Goal: Complete application form

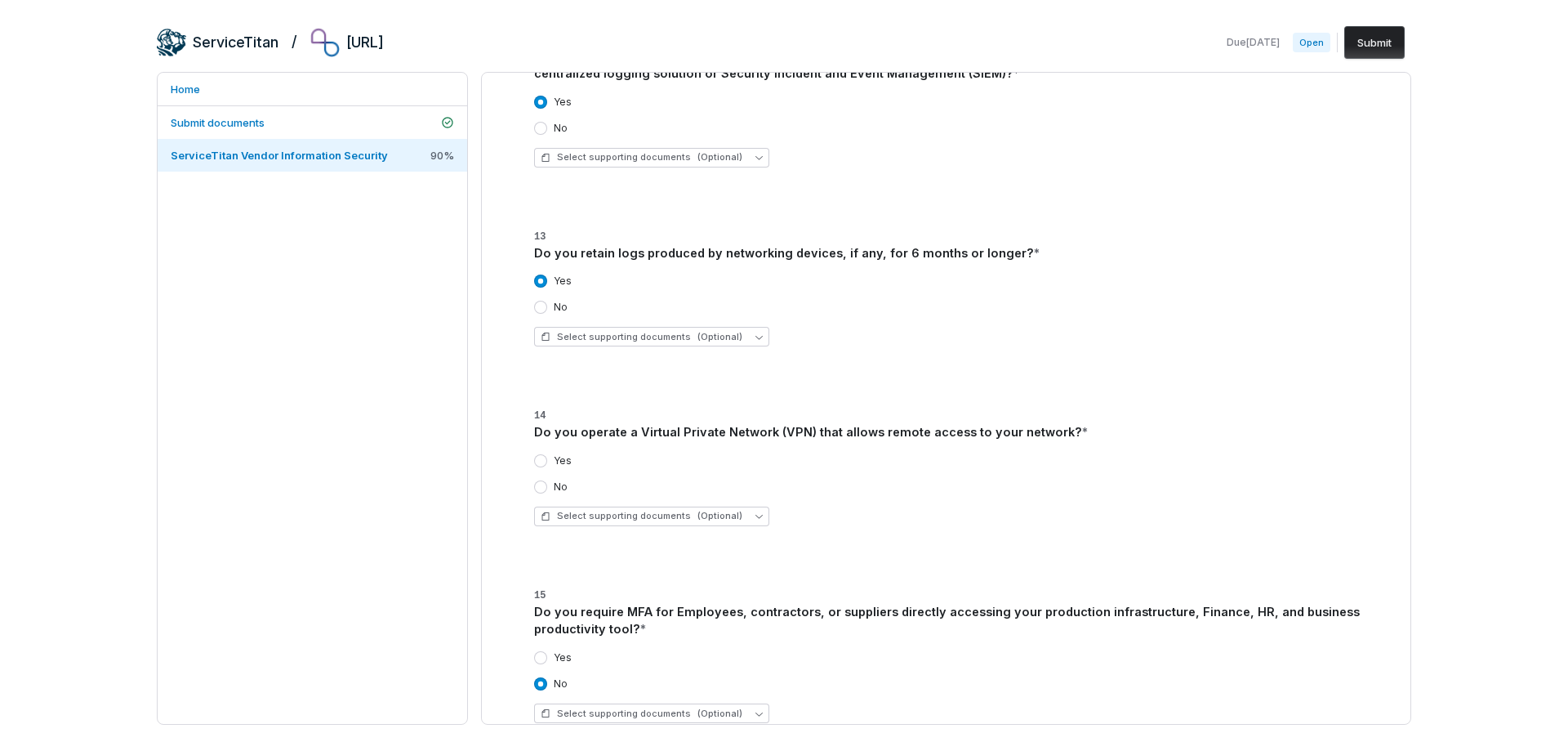
scroll to position [572, 0]
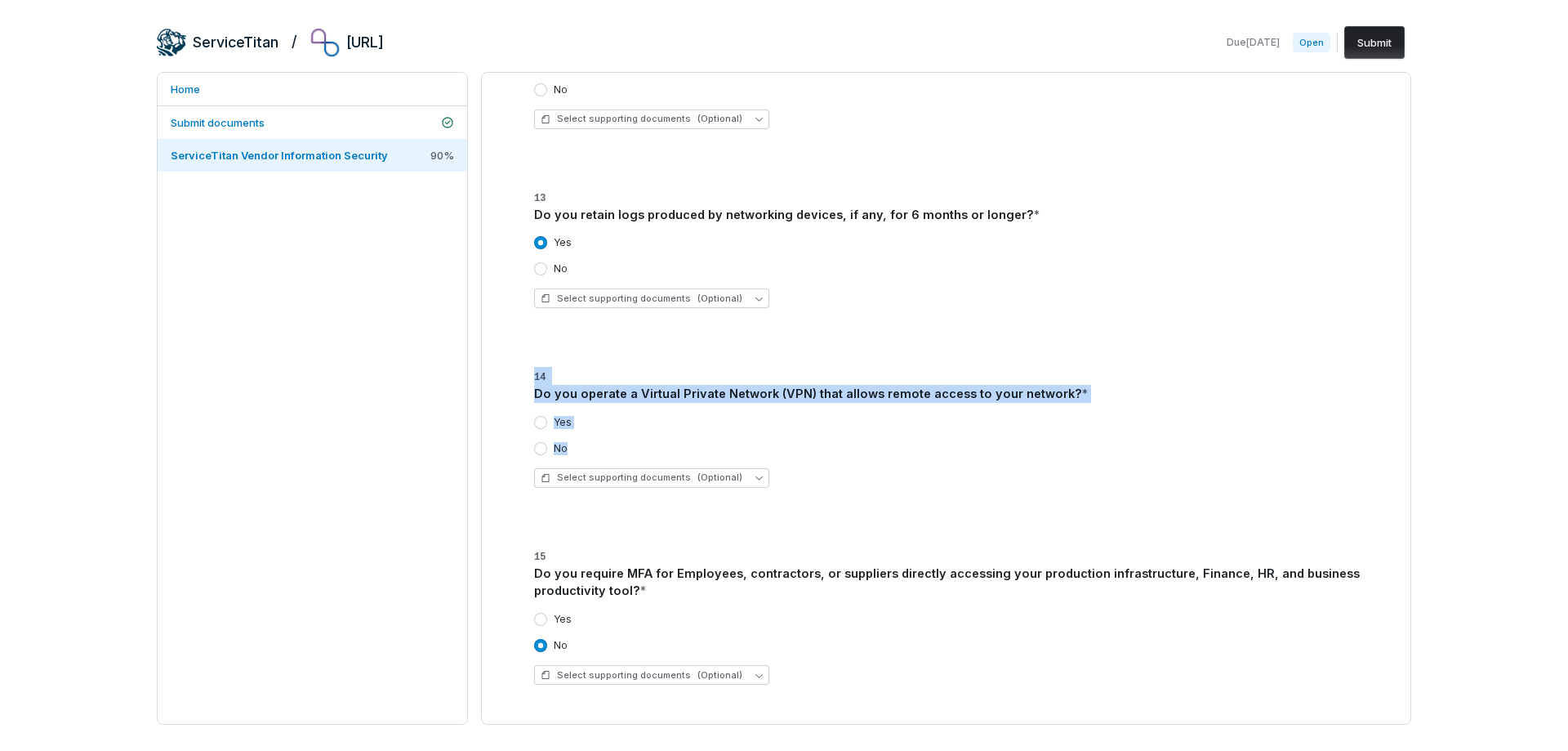
drag, startPoint x: 516, startPoint y: 370, endPoint x: 651, endPoint y: 450, distance: 156.9
click at [651, 450] on div "14 Do you operate a Virtual Private Network (VPN) that allows remote access to …" at bounding box center [947, 424] width 863 height 153
copy div "14 Do you operate a Virtual Private Network (VPN) that allows remote access to …"
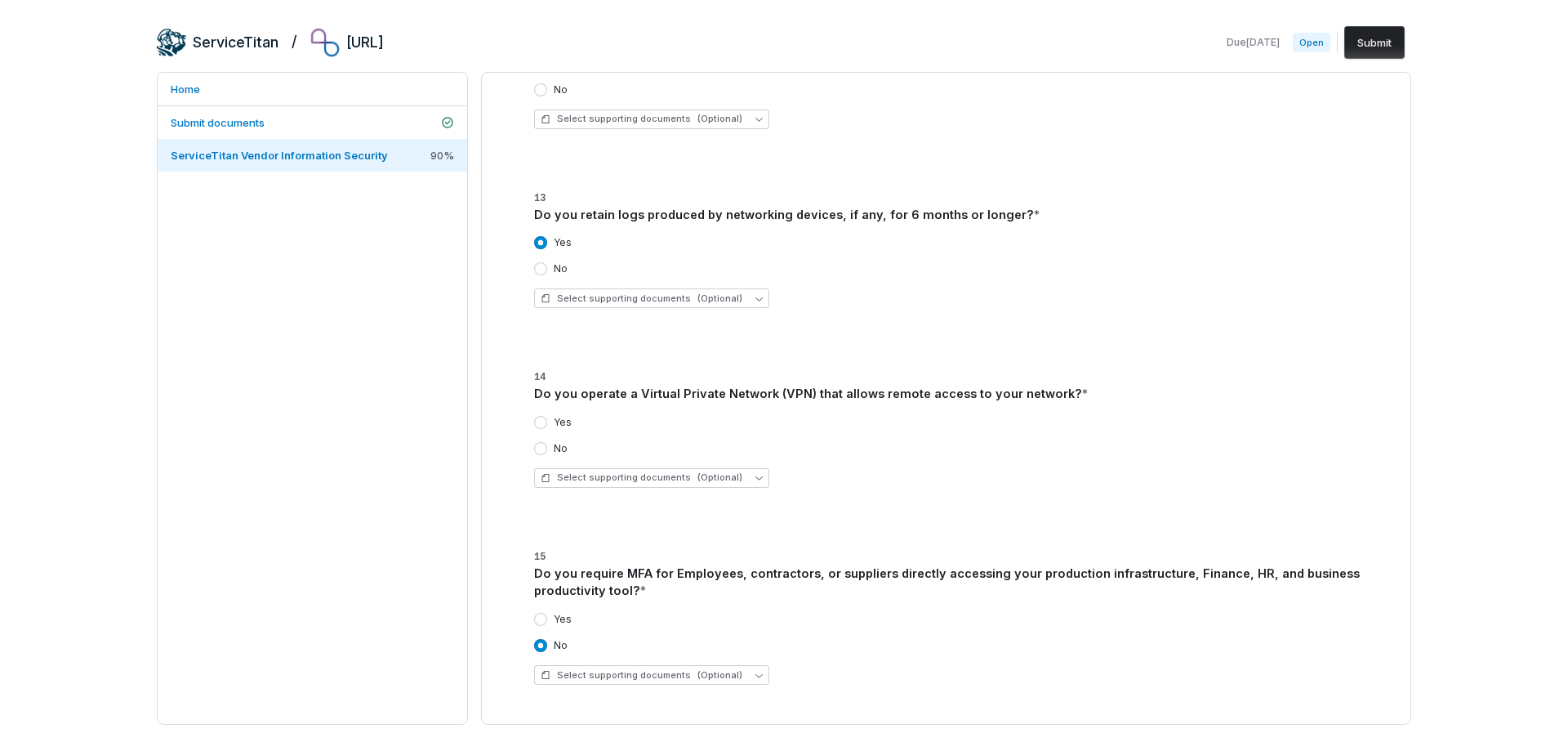
click at [920, 484] on div "Select supporting documents (Optional)" at bounding box center [956, 478] width 844 height 20
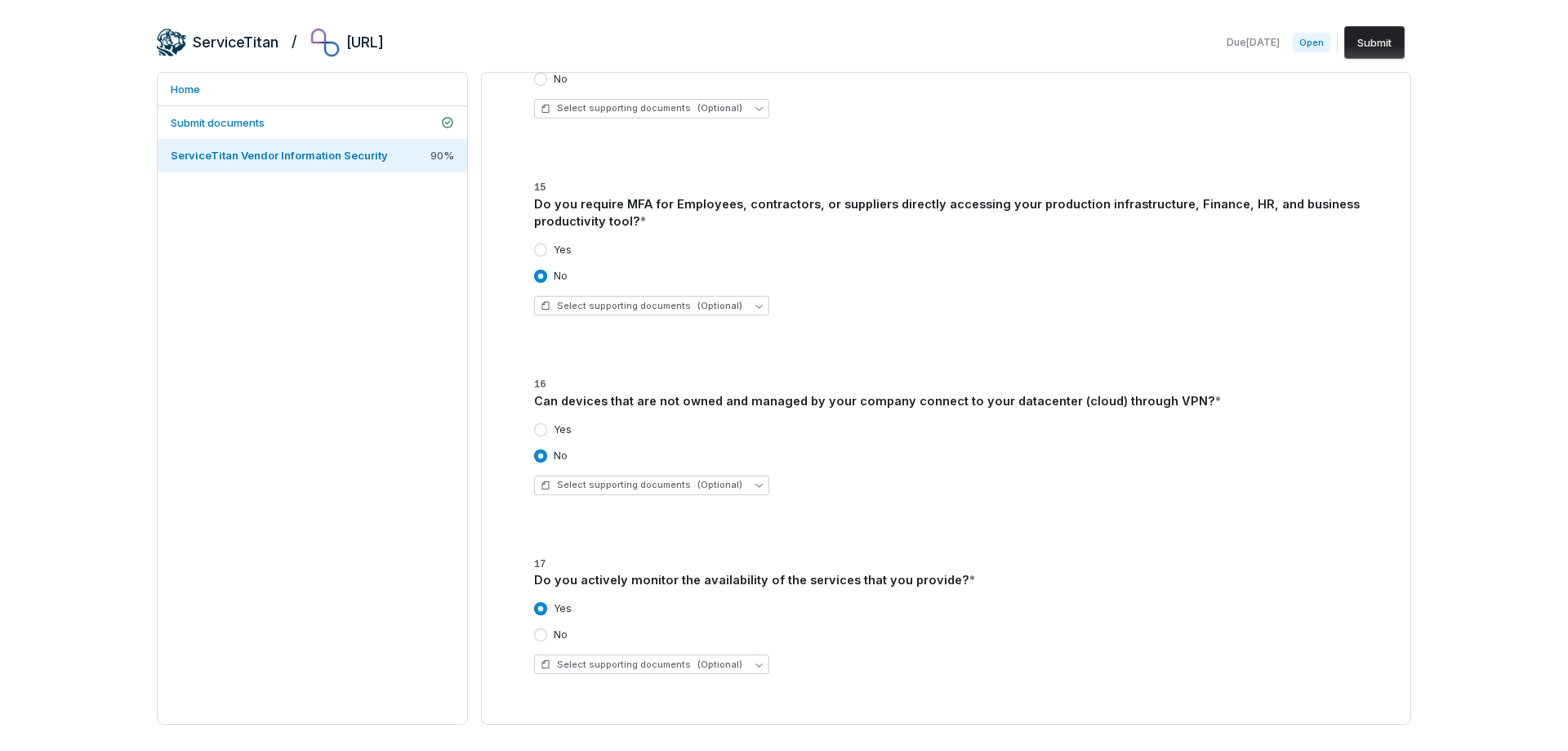
scroll to position [981, 0]
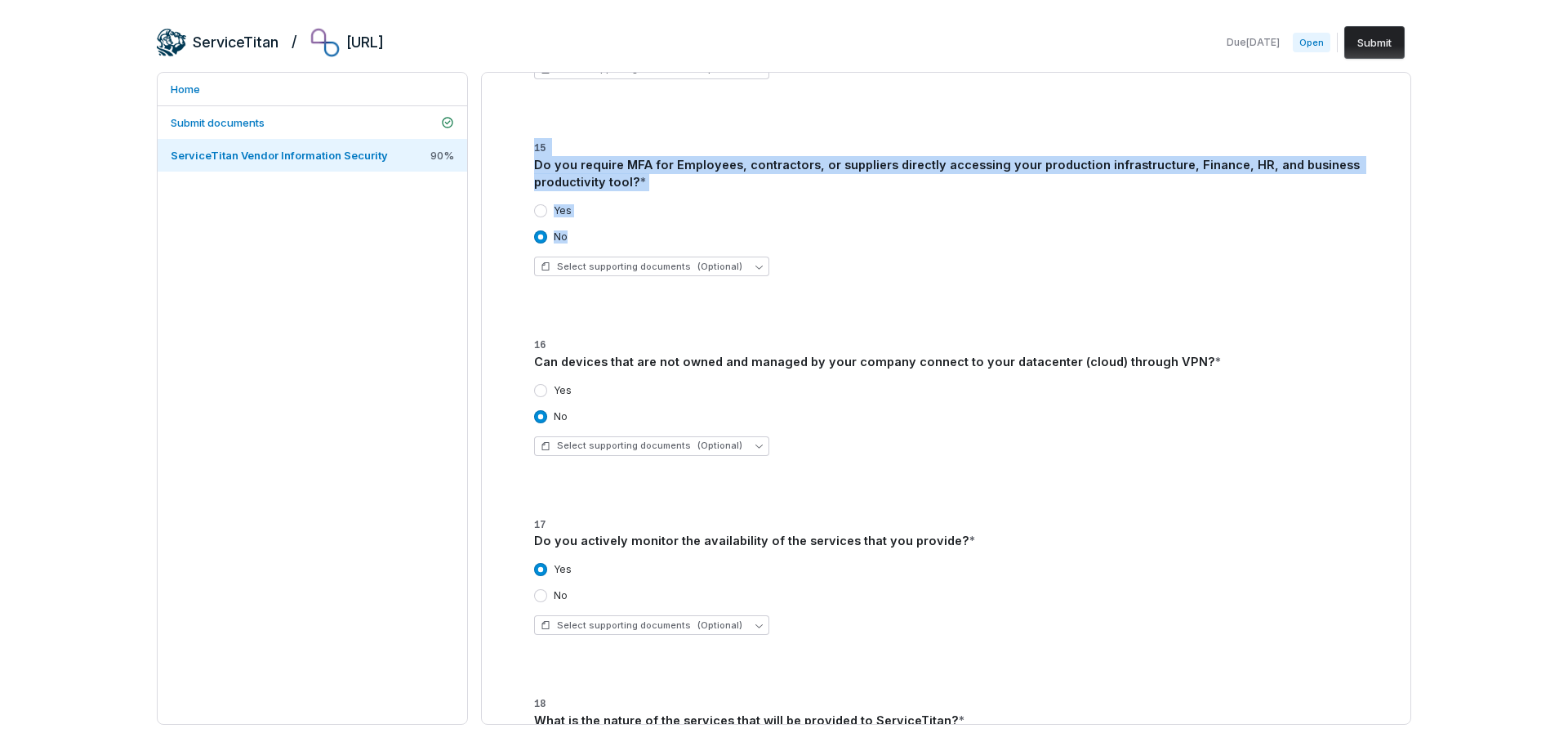
drag, startPoint x: 519, startPoint y: 143, endPoint x: 651, endPoint y: 225, distance: 155.4
click at [651, 225] on div "15 Do you require MFA for Employees, contractors, or suppliers directly accessi…" at bounding box center [947, 204] width 863 height 171
copy div "15 Do you require MFA for Employees, contractors, or suppliers directly accessi…"
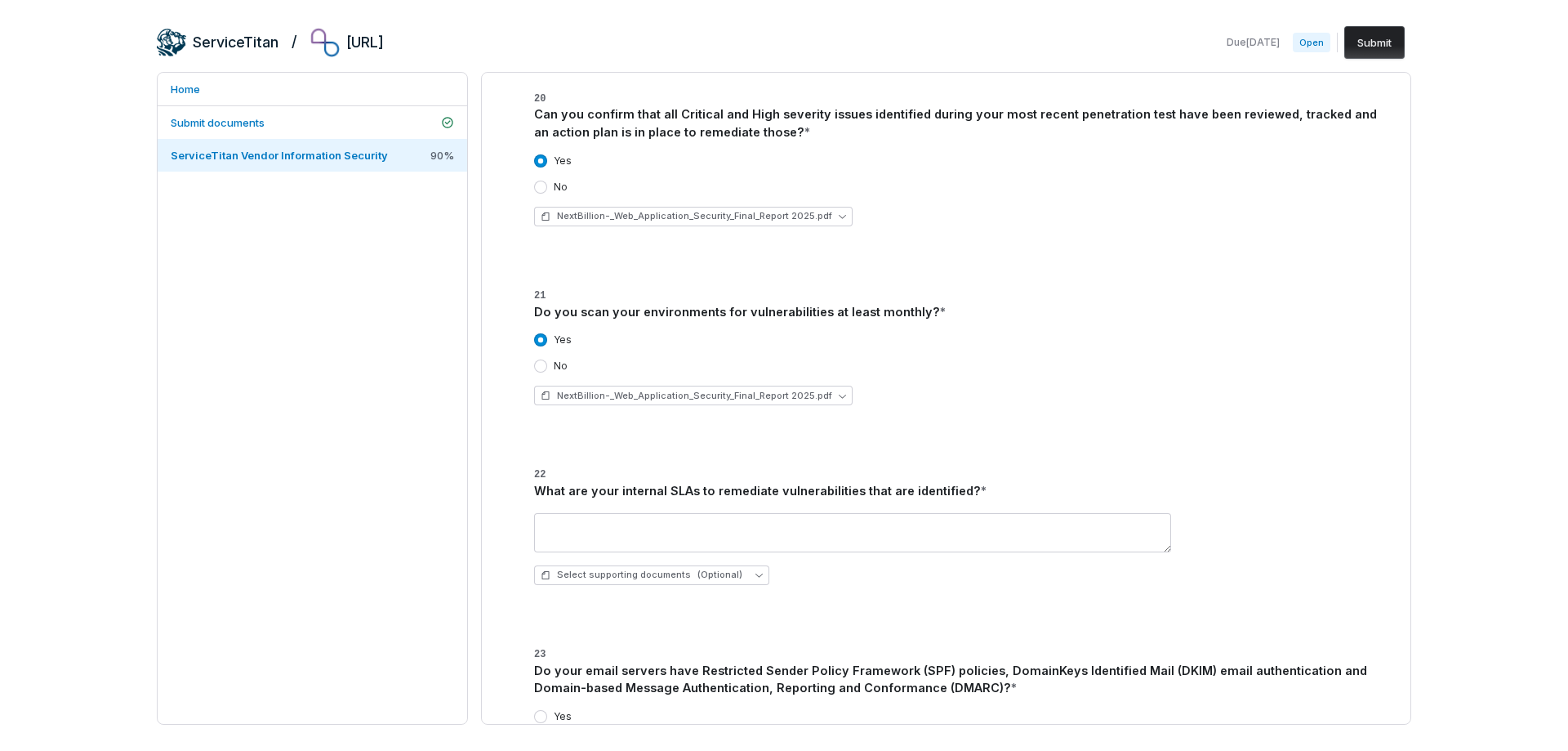
scroll to position [2288, 0]
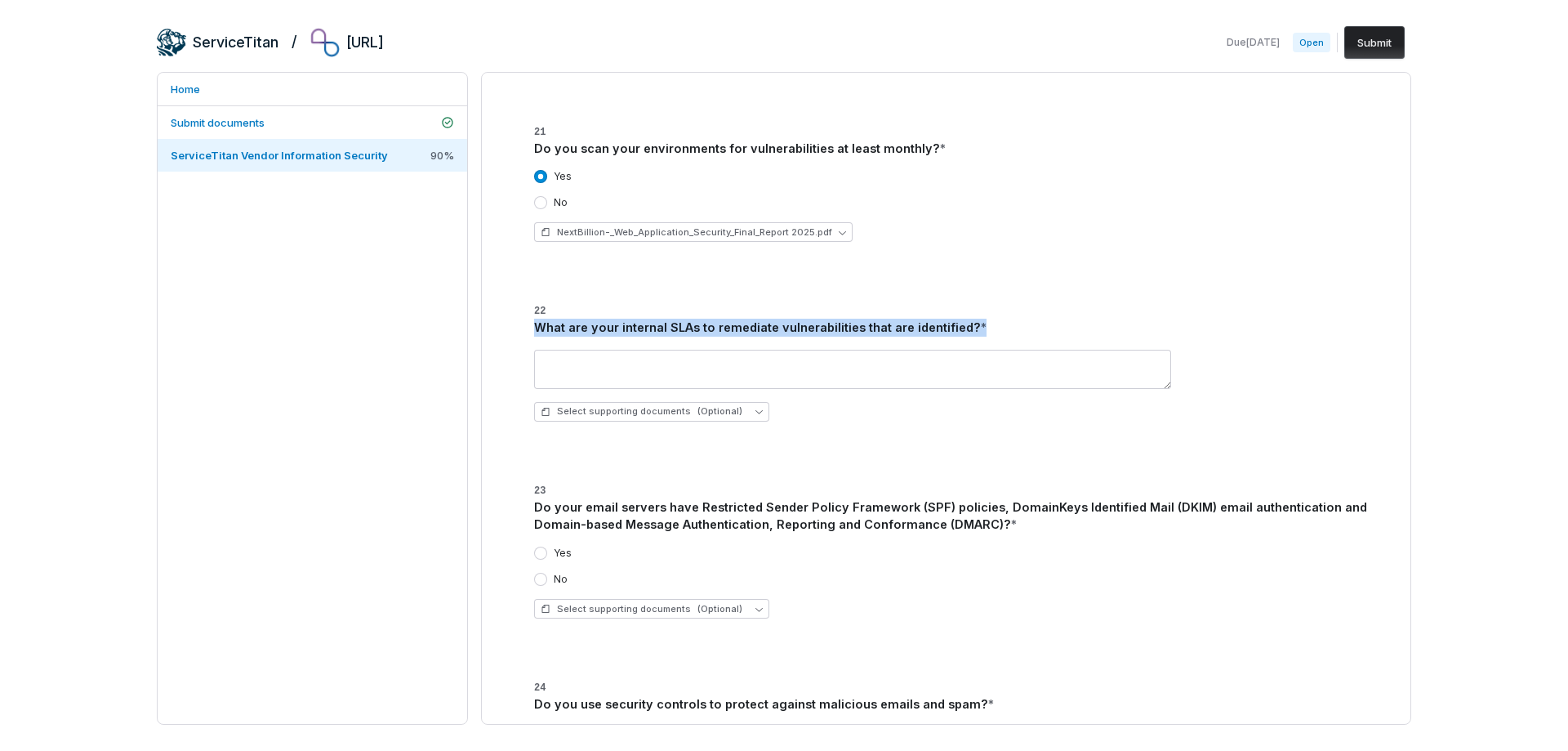
drag, startPoint x: 535, startPoint y: 325, endPoint x: 987, endPoint y: 323, distance: 452.0
click at [987, 323] on div "What are your internal SLAs to remediate vulnerabilities that are identified? *" at bounding box center [956, 327] width 844 height 18
copy div "What are your internal SLAs to remediate vulnerabilities that are identified? *"
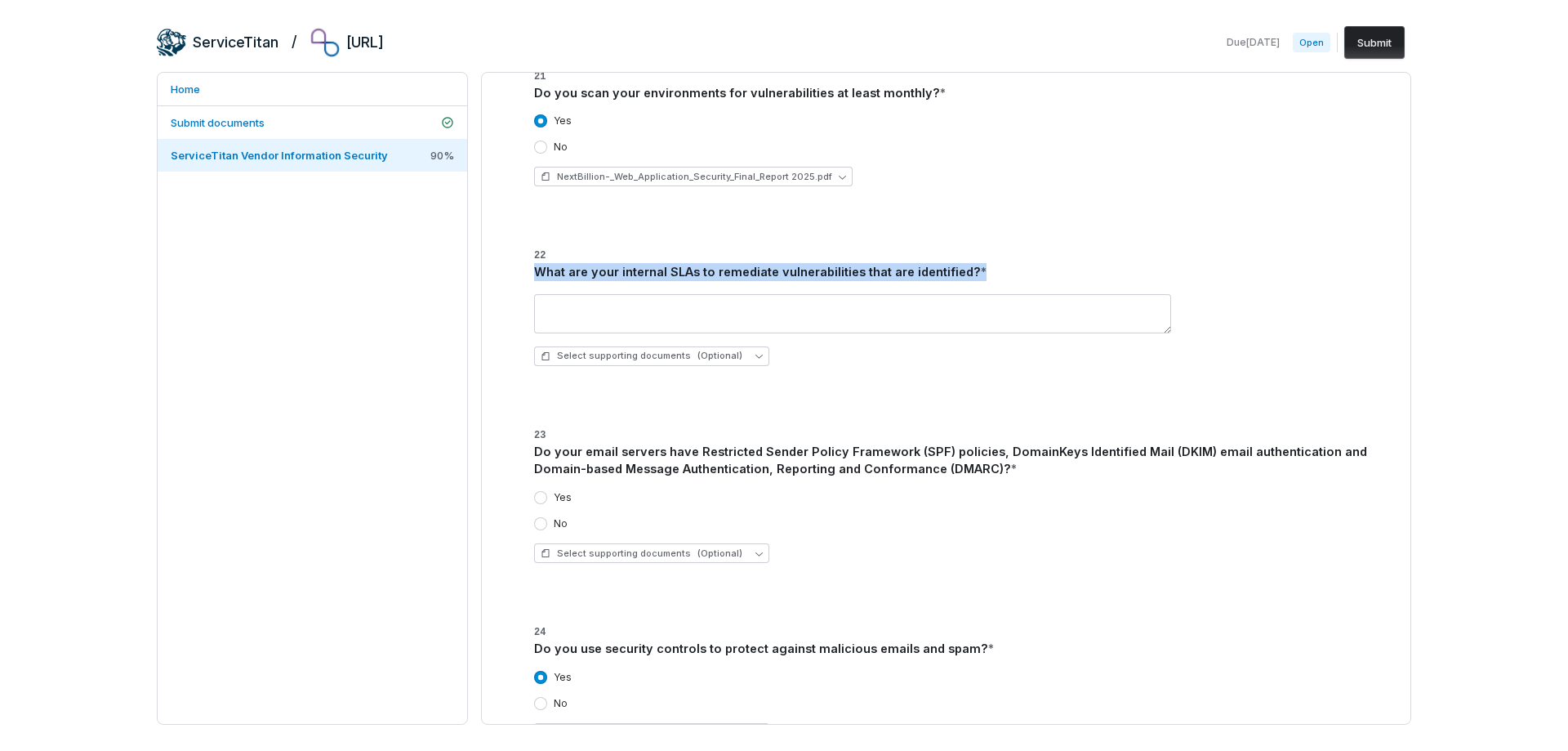
scroll to position [2369, 0]
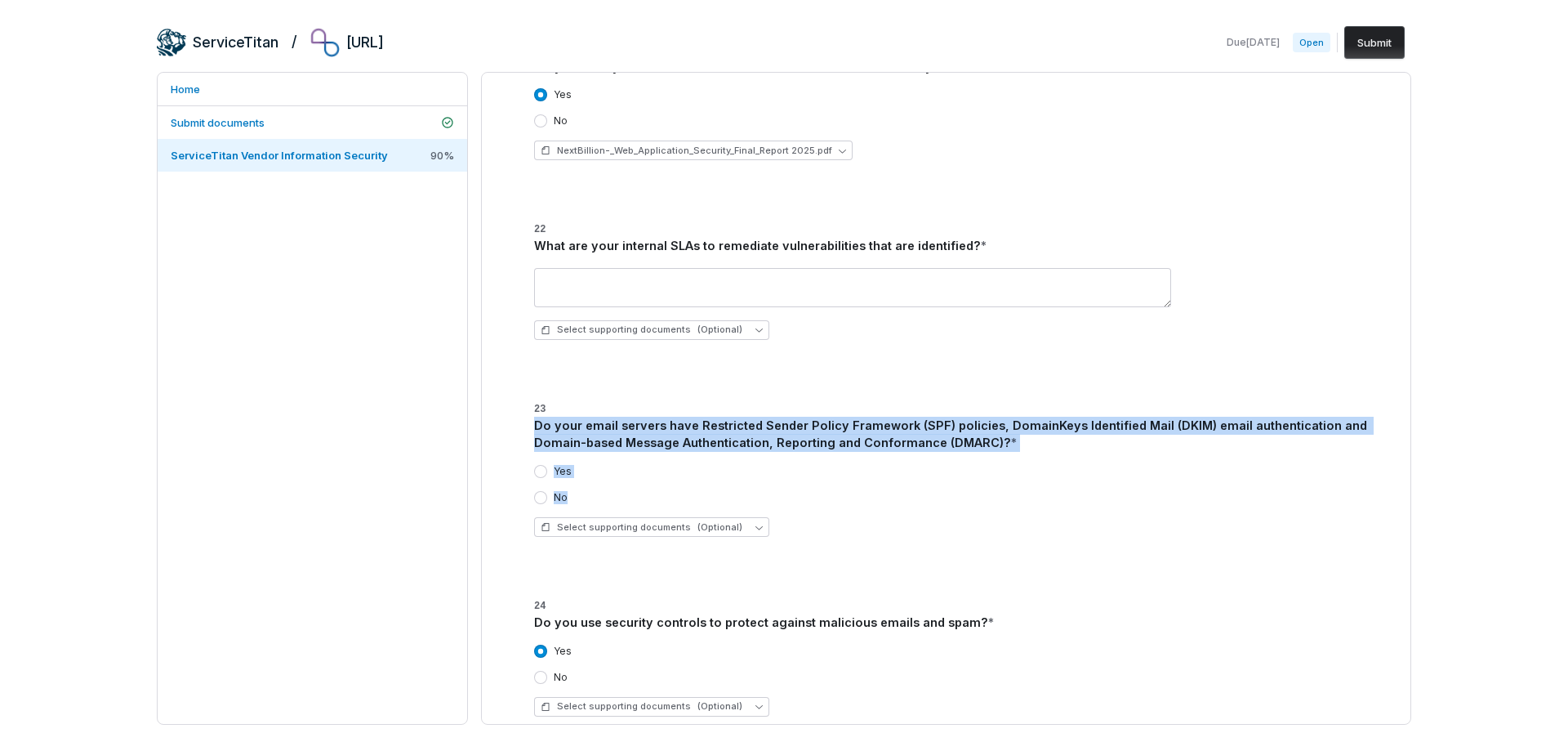
drag, startPoint x: 531, startPoint y: 426, endPoint x: 612, endPoint y: 450, distance: 84.5
click at [583, 495] on div "23 Do your email servers have Restricted Sender Policy Framework (SPF) policies…" at bounding box center [947, 465] width 863 height 171
copy div "Do your email servers have Restricted Sender Policy Framework (SPF) policies, D…"
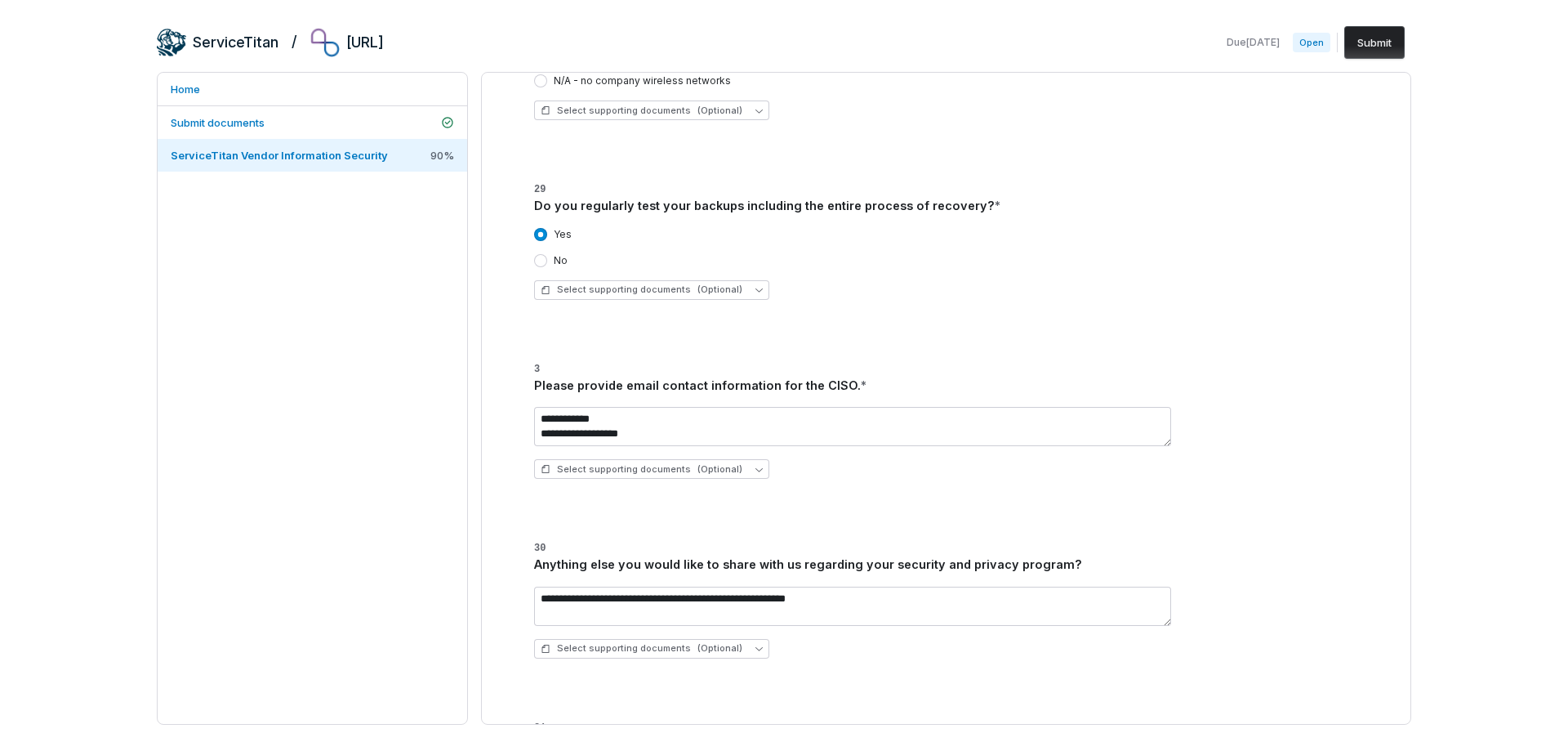
scroll to position [3759, 0]
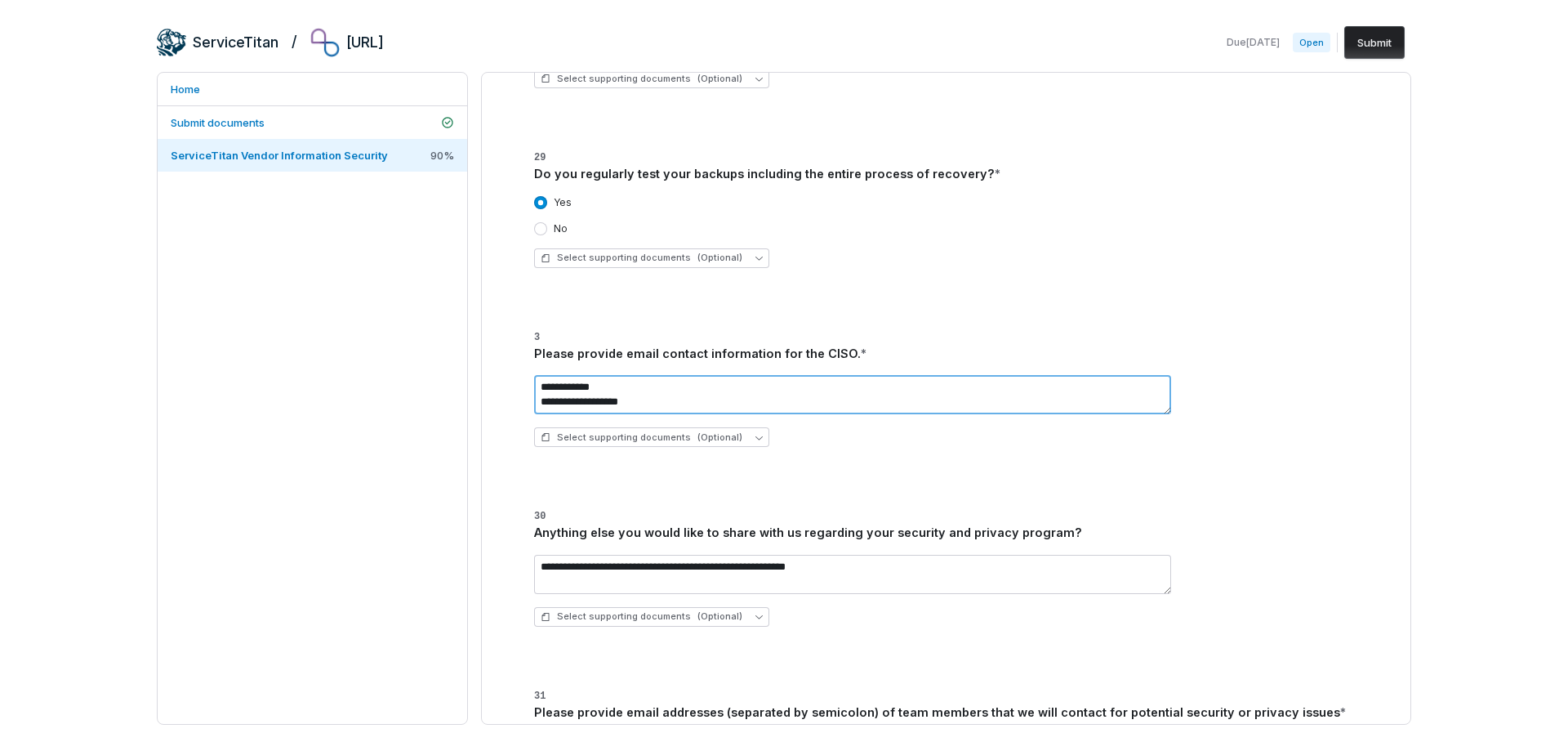
click at [658, 394] on textarea "**********" at bounding box center [853, 395] width 637 height 39
type textarea "**********"
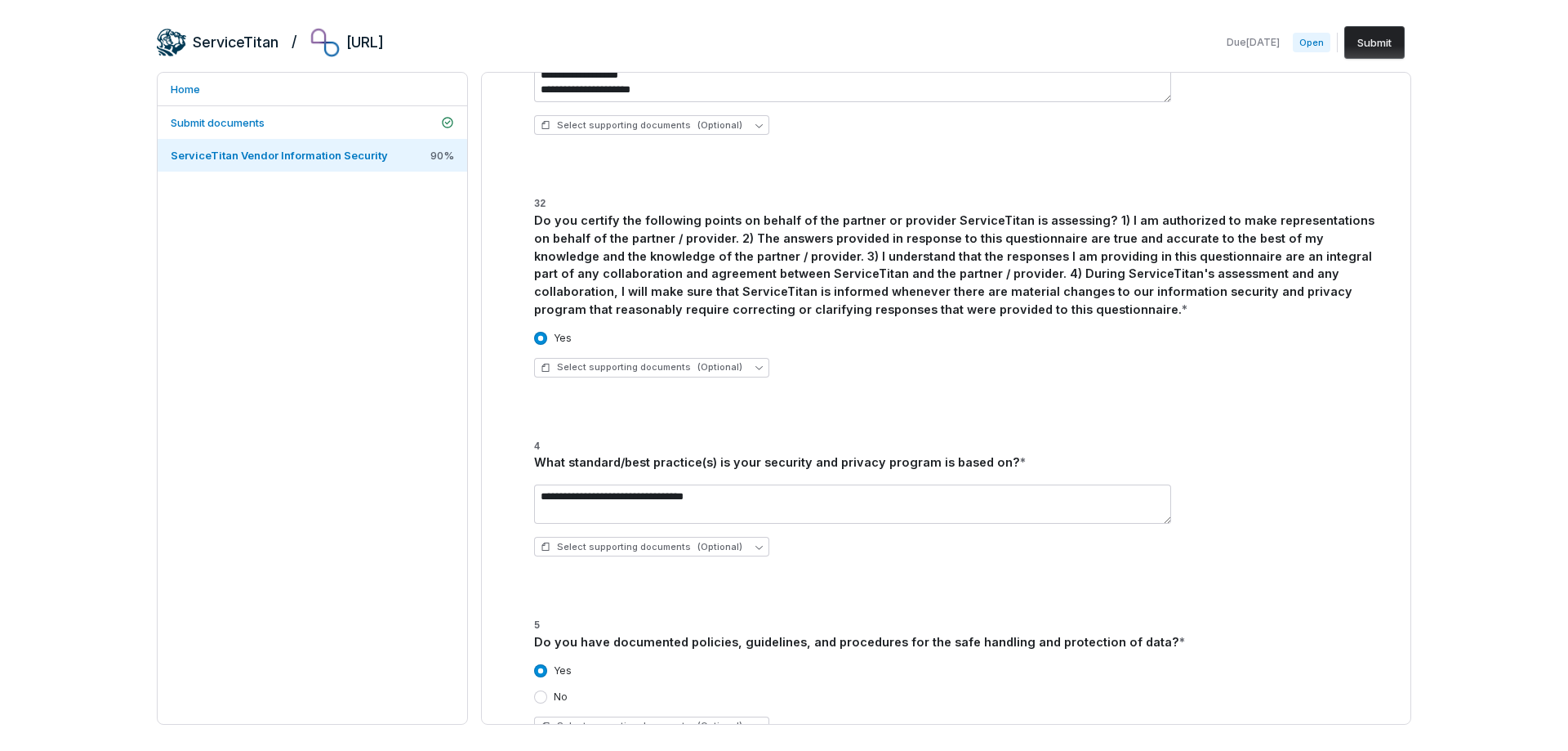
scroll to position [4575, 0]
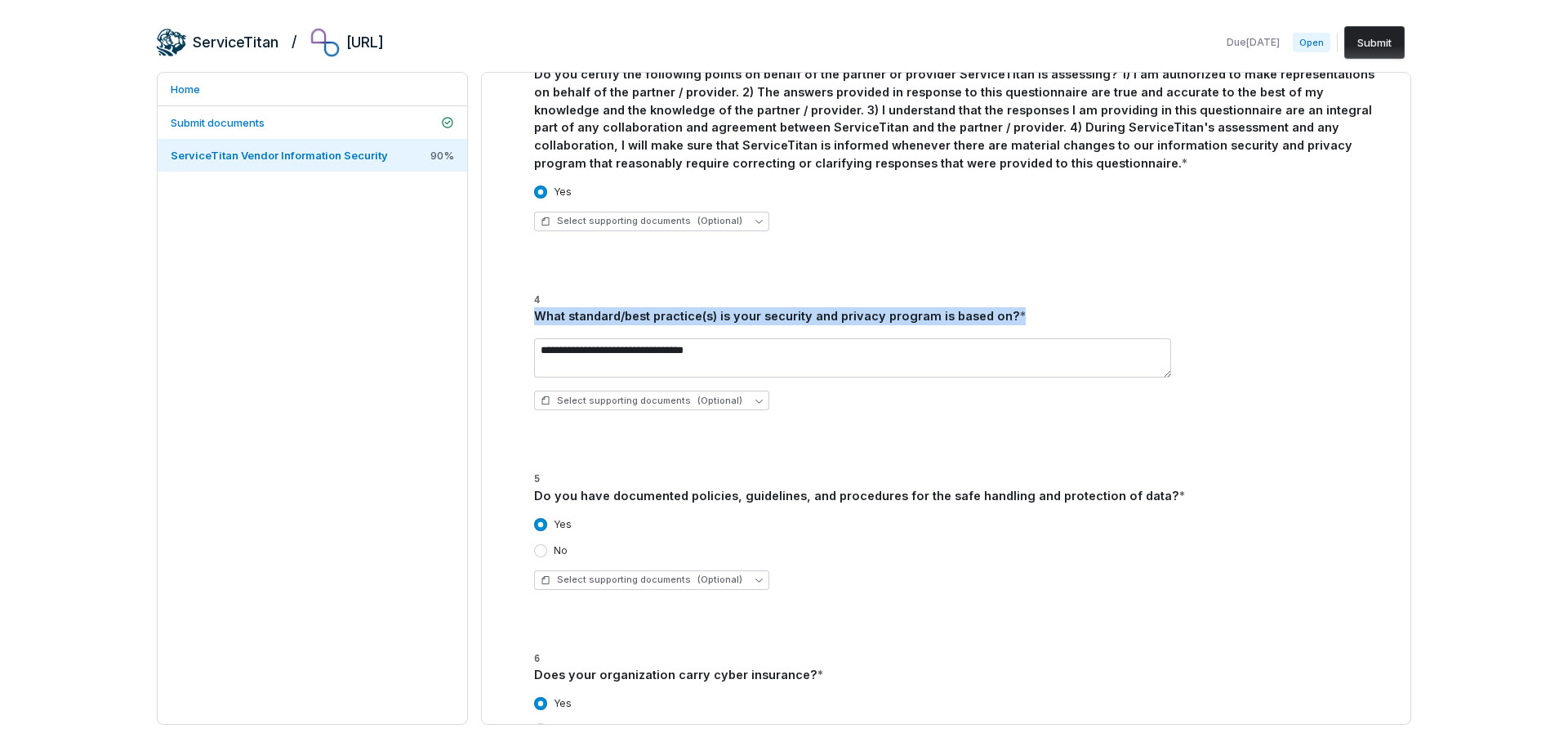
drag, startPoint x: 1010, startPoint y: 315, endPoint x: 525, endPoint y: 321, distance: 485.0
click at [525, 321] on div "**********" at bounding box center [947, 347] width 863 height 153
copy div "What standard/best practice(s) is your security and privacy program is based on…"
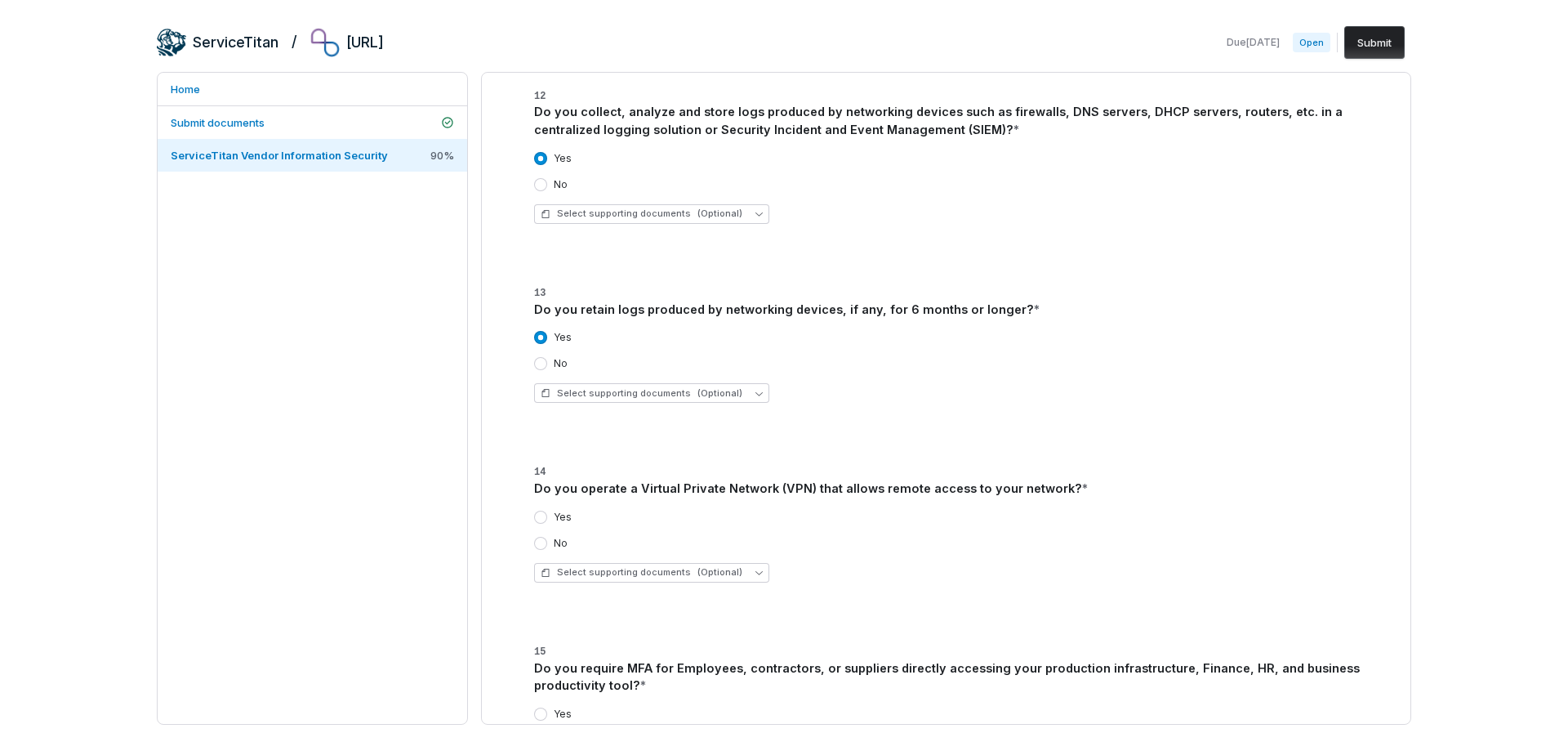
scroll to position [490, 0]
